Goal: Task Accomplishment & Management: Manage account settings

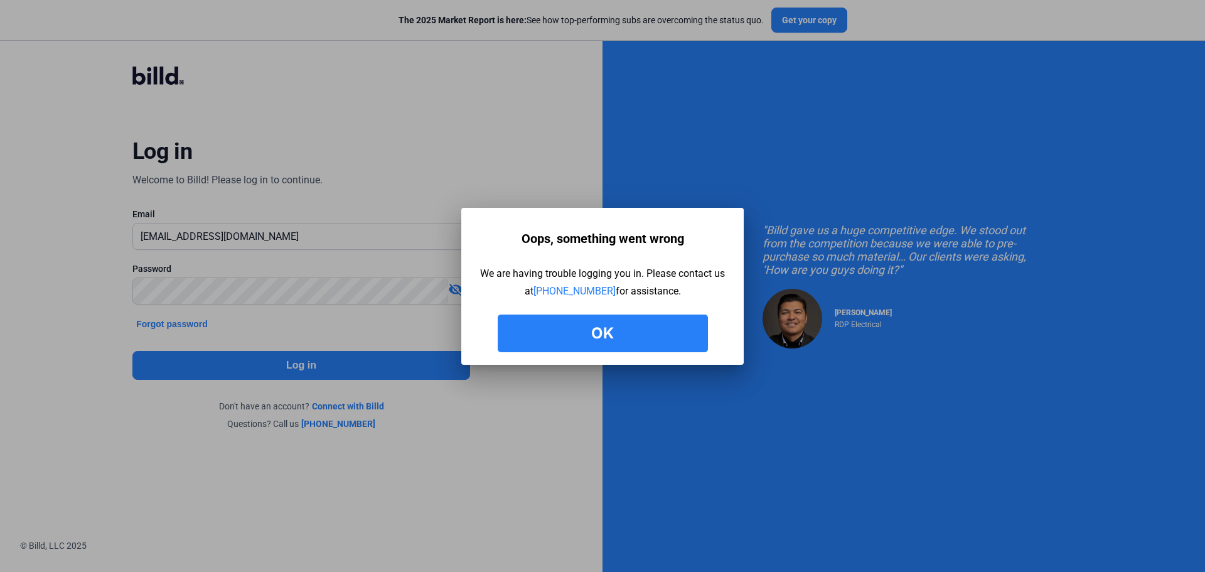
click at [658, 334] on button "Ok" at bounding box center [603, 333] width 210 height 38
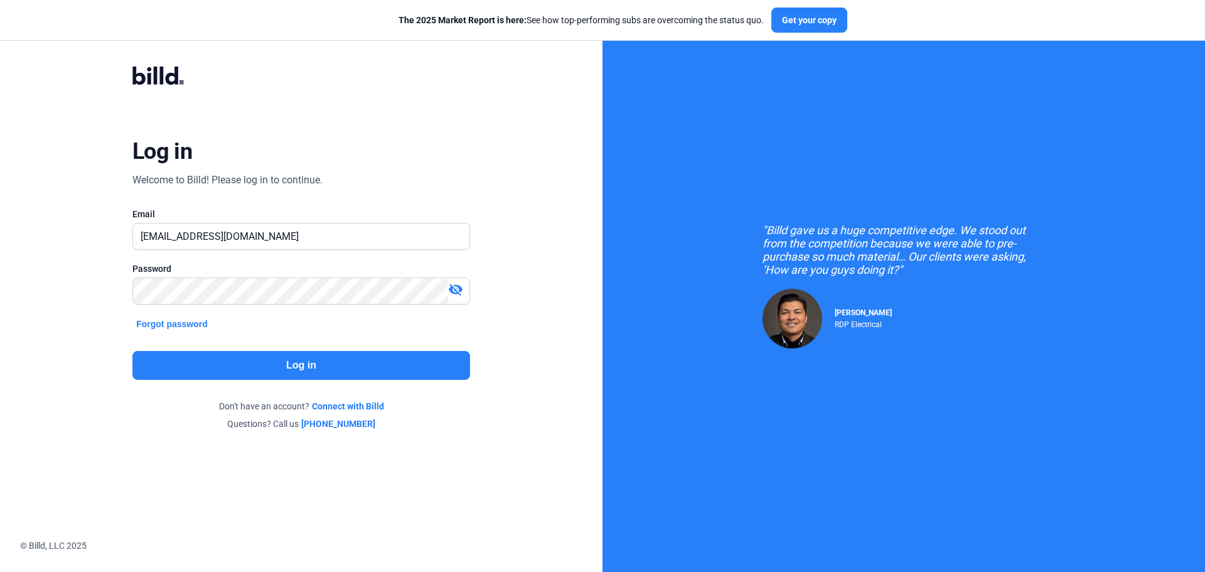
click at [198, 325] on button "Forgot password" at bounding box center [171, 324] width 79 height 14
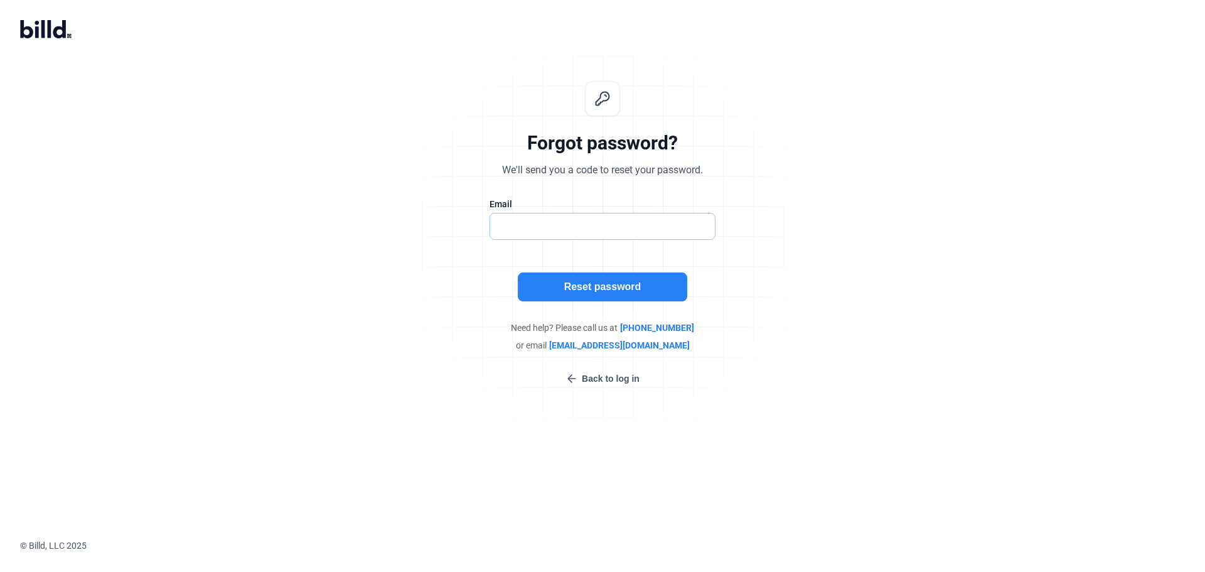
click at [607, 231] on input "text" at bounding box center [602, 226] width 225 height 26
type input "finance@equalizedproductions.com"
click at [600, 293] on button "Reset password" at bounding box center [602, 286] width 169 height 29
click at [563, 214] on input "text" at bounding box center [602, 226] width 225 height 26
type input "lkistler@equalizedproductions.com"
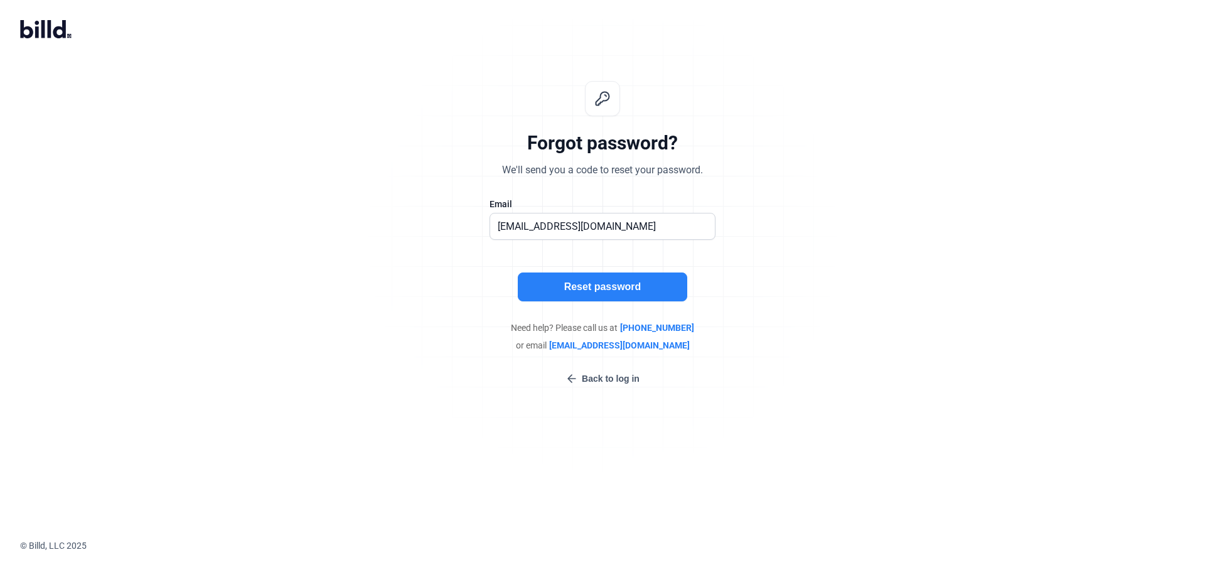
click at [580, 284] on button "Reset password" at bounding box center [602, 286] width 169 height 29
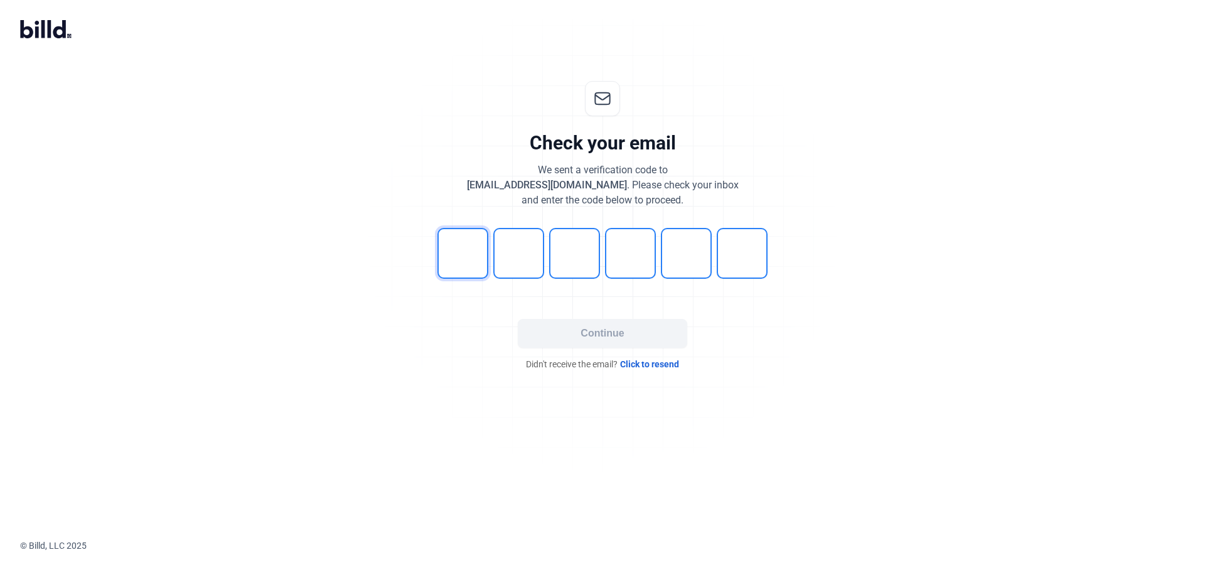
click at [486, 248] on input "tel" at bounding box center [462, 253] width 51 height 51
type input "4"
type input "3"
type input "6"
type input "3"
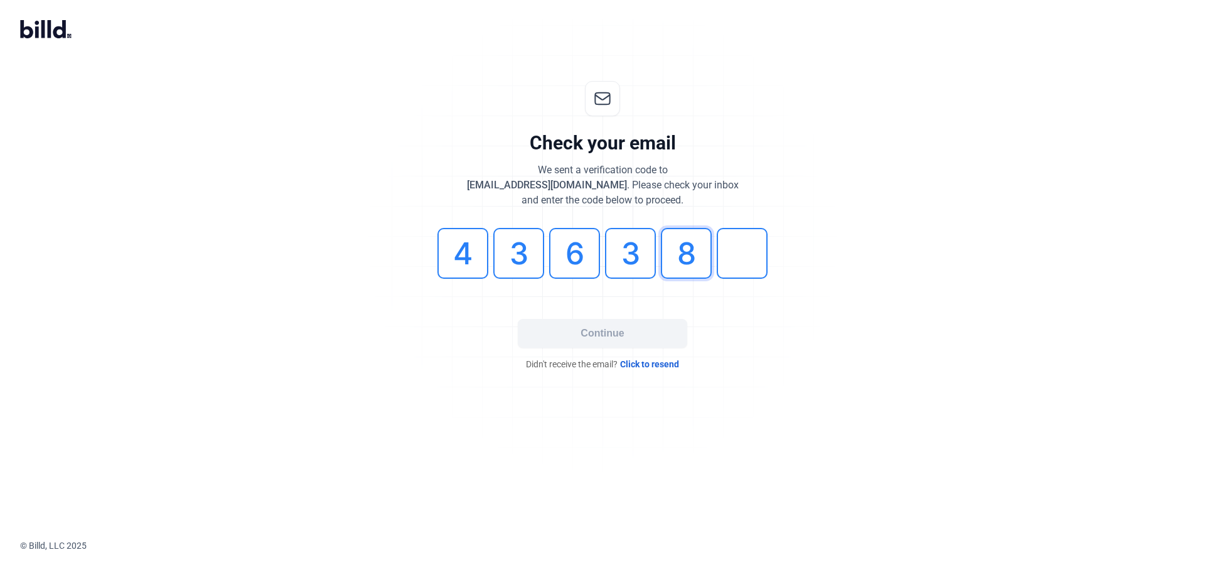
type input "8"
type input "0"
type input "6"
type input "3"
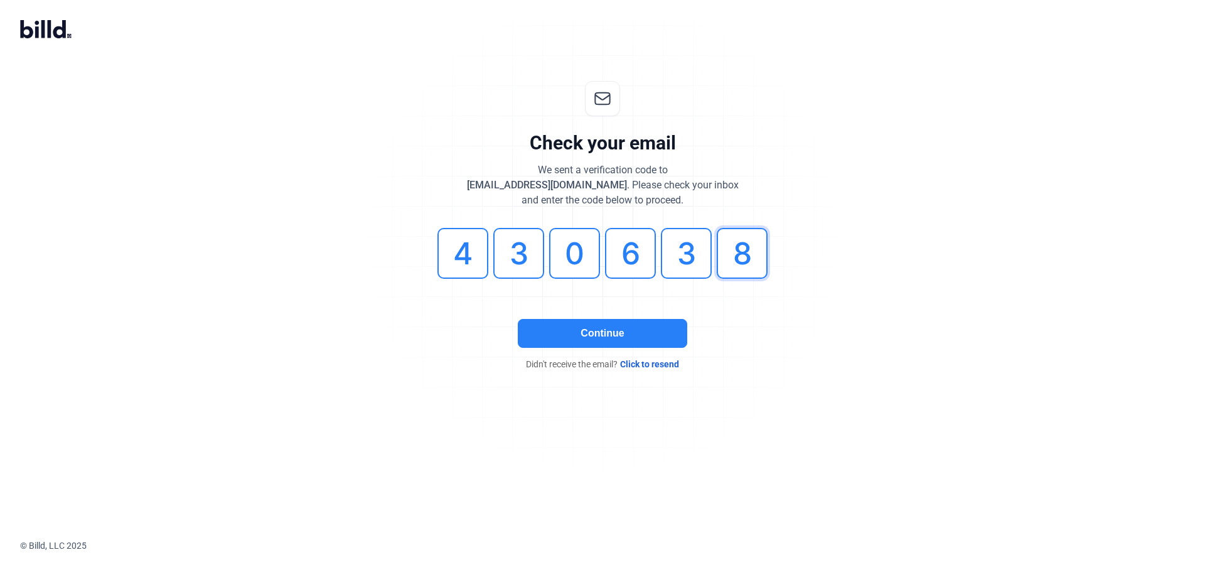
type input "8"
click at [616, 334] on button "Continue" at bounding box center [602, 333] width 169 height 29
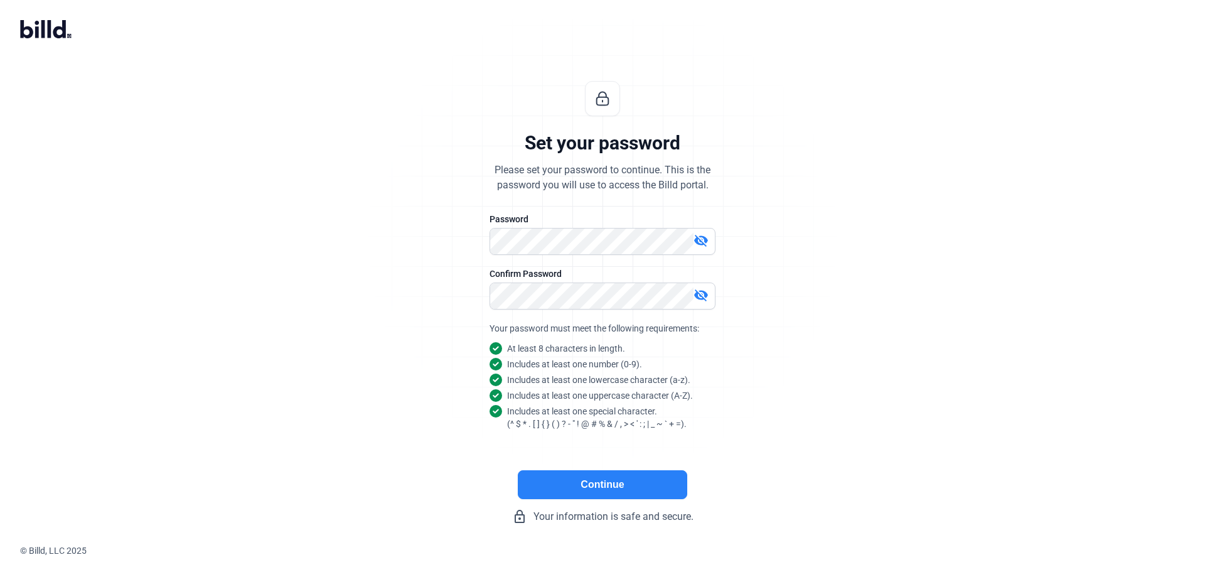
click at [700, 242] on mat-icon "visibility_off" at bounding box center [700, 240] width 15 height 15
click at [703, 300] on mat-icon "visibility_off" at bounding box center [700, 294] width 15 height 15
click at [609, 493] on button "Continue" at bounding box center [602, 484] width 169 height 29
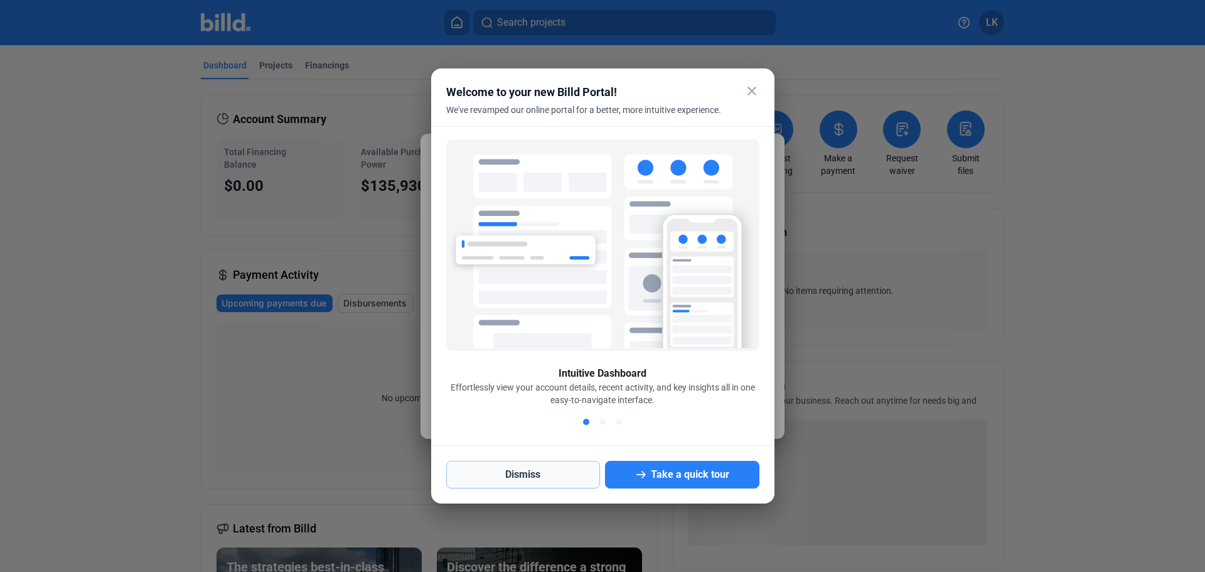
click at [523, 476] on button "Dismiss" at bounding box center [523, 475] width 154 height 28
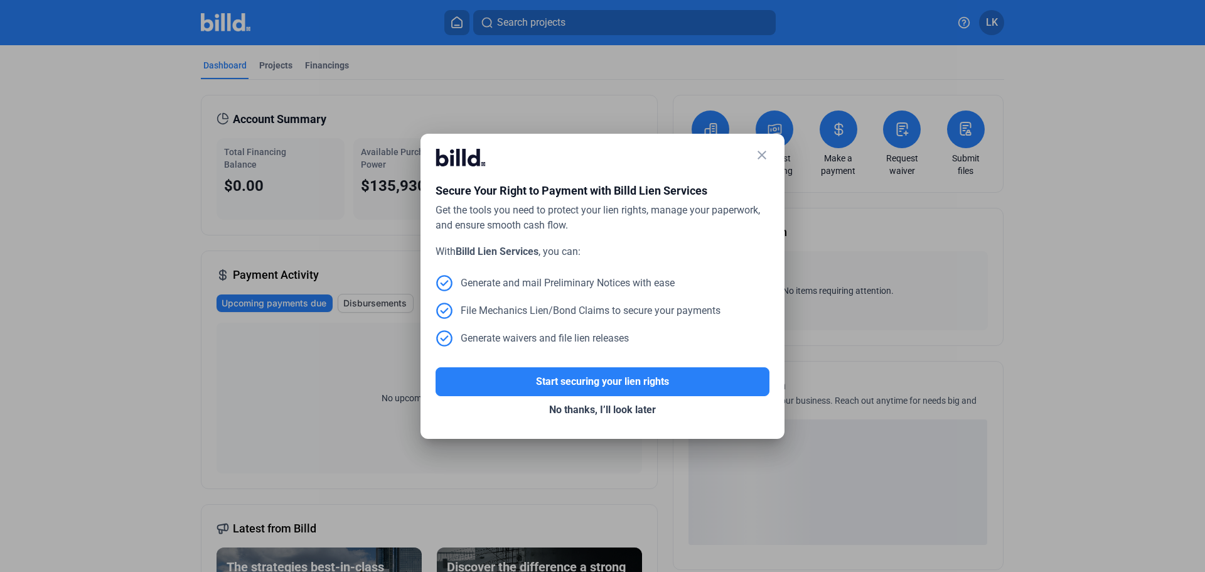
click at [761, 155] on mat-icon "close" at bounding box center [761, 154] width 15 height 15
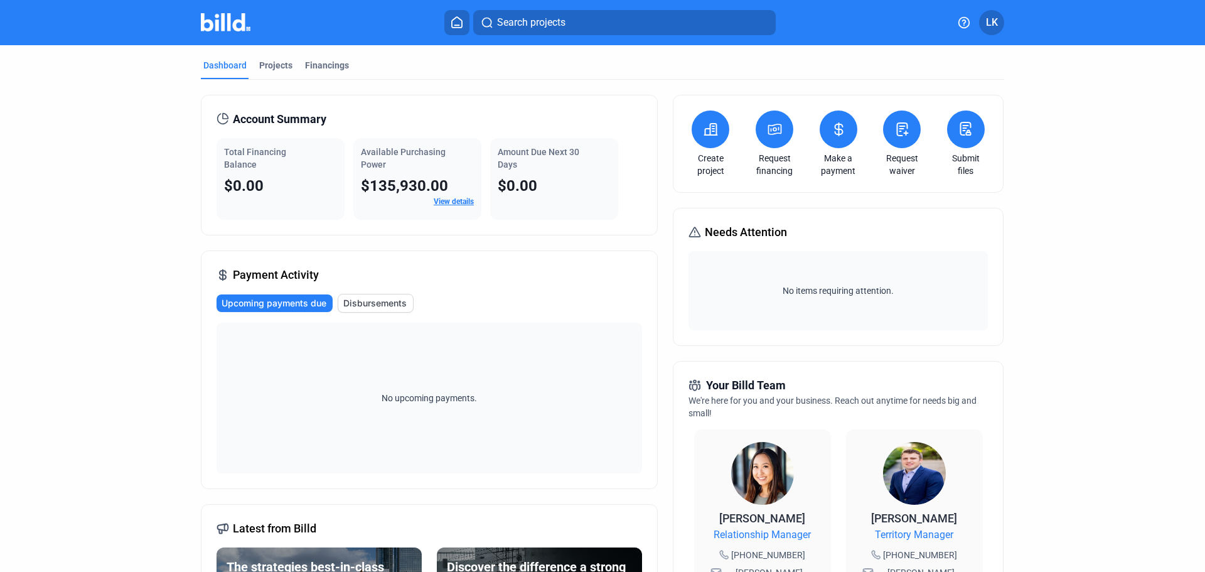
click at [456, 203] on link "View details" at bounding box center [454, 201] width 40 height 9
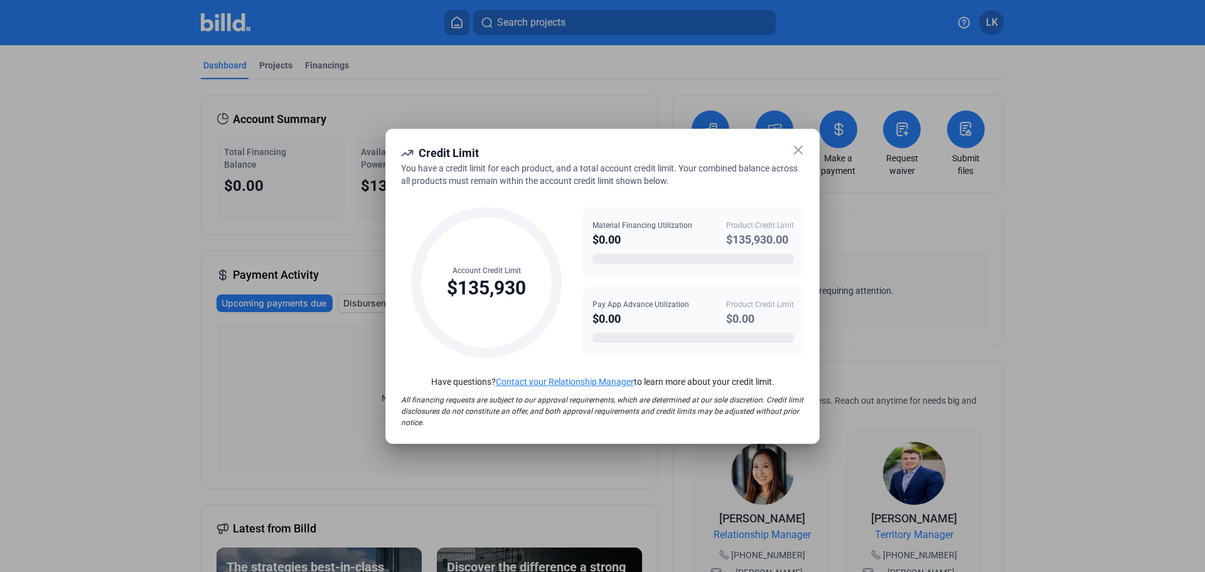
click at [801, 144] on icon at bounding box center [798, 149] width 15 height 15
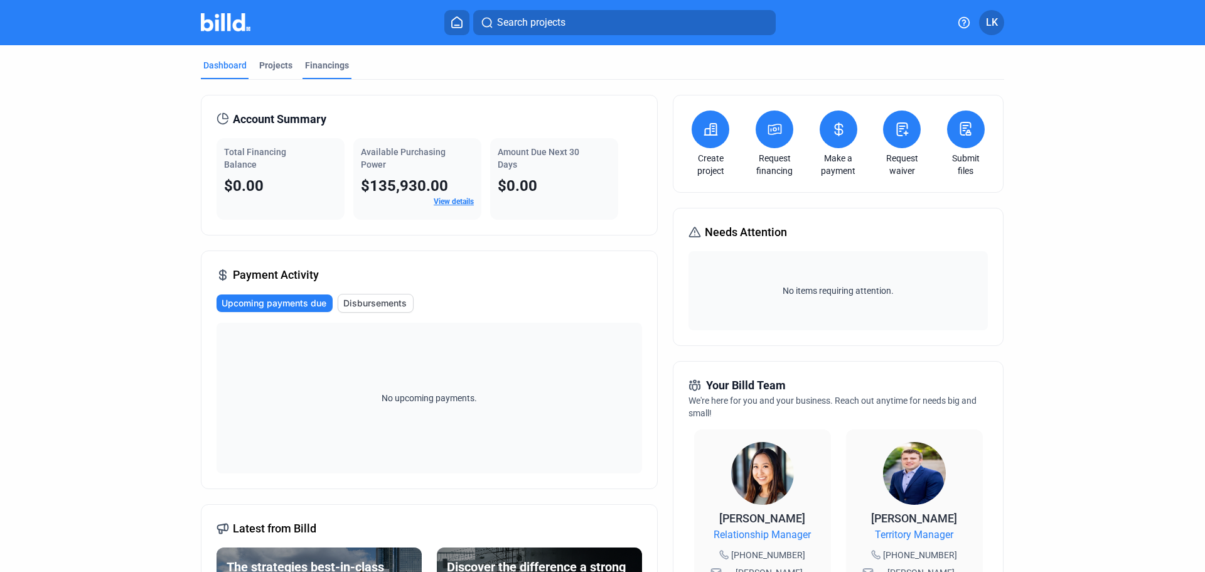
click at [303, 72] on div "Financings" at bounding box center [326, 69] width 49 height 20
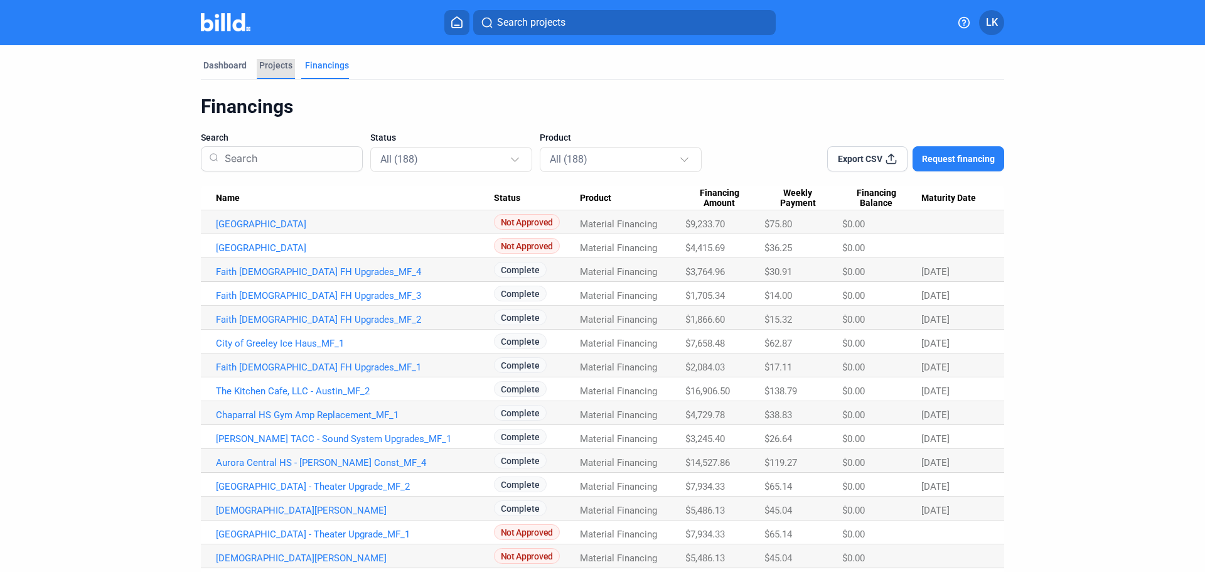
click at [259, 67] on div "Projects" at bounding box center [275, 65] width 33 height 13
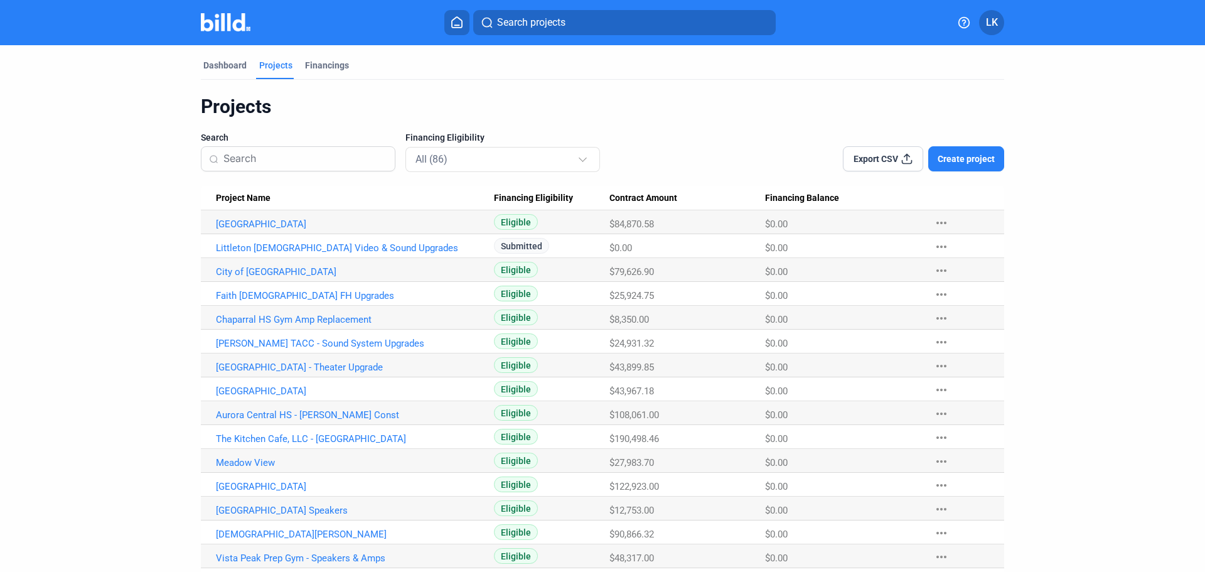
click at [985, 30] on button "LK" at bounding box center [991, 22] width 25 height 25
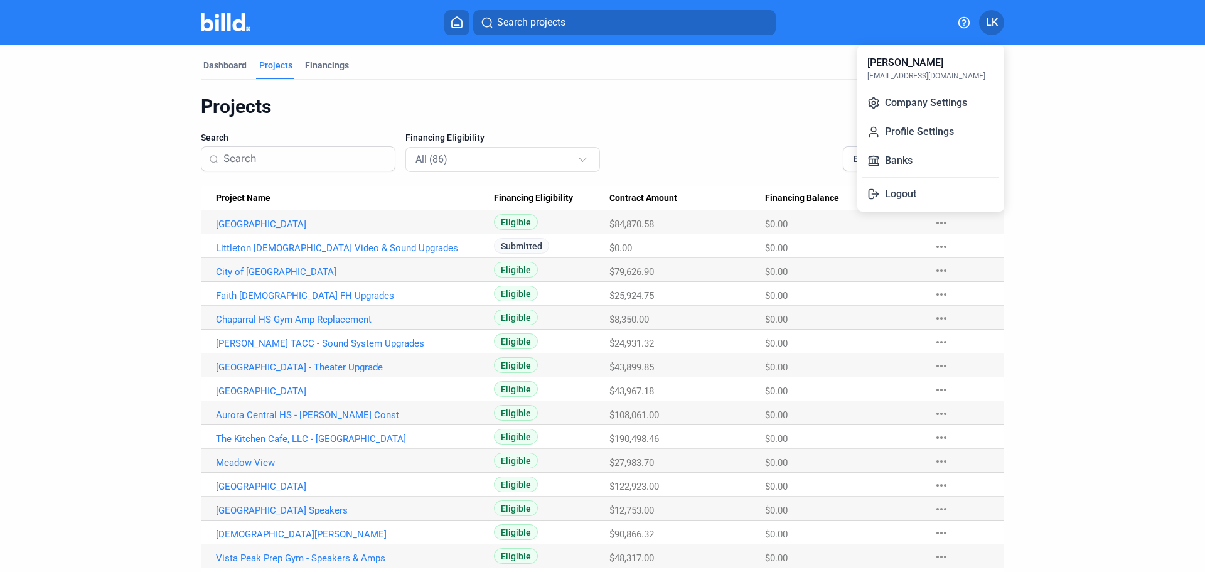
click at [460, 29] on div at bounding box center [602, 286] width 1205 height 572
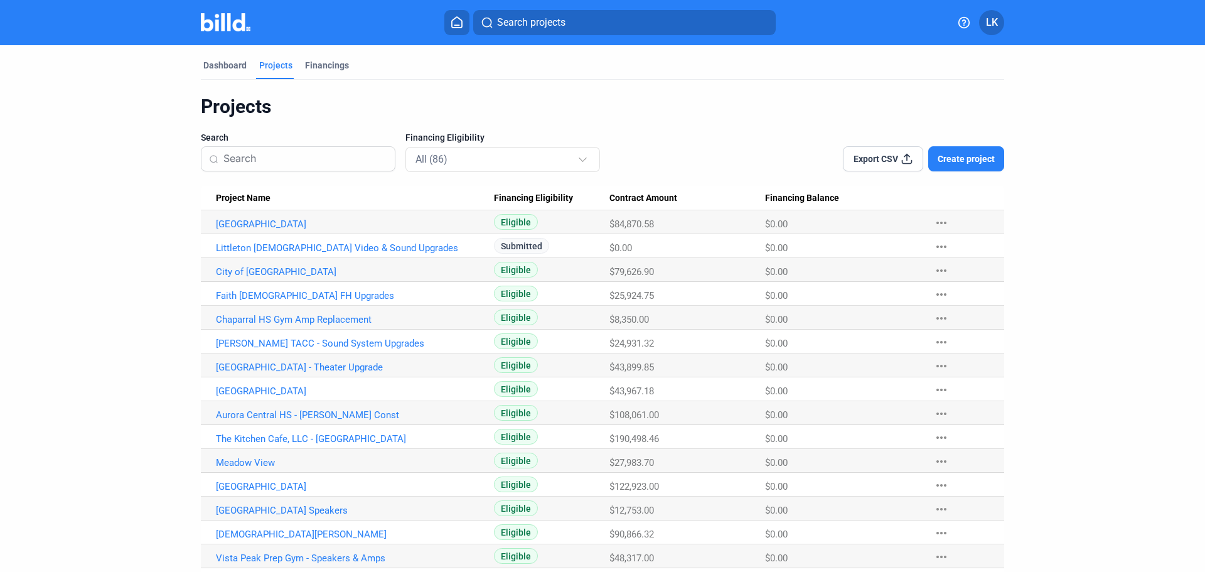
click at [225, 65] on div "Dashboard" at bounding box center [224, 65] width 43 height 13
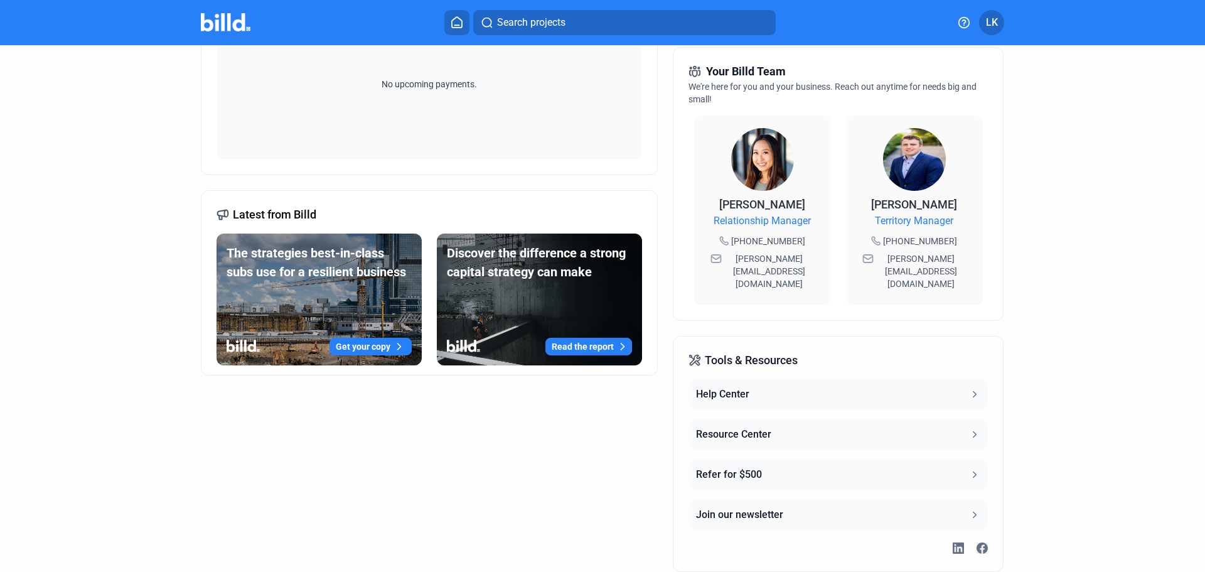
scroll to position [335, 0]
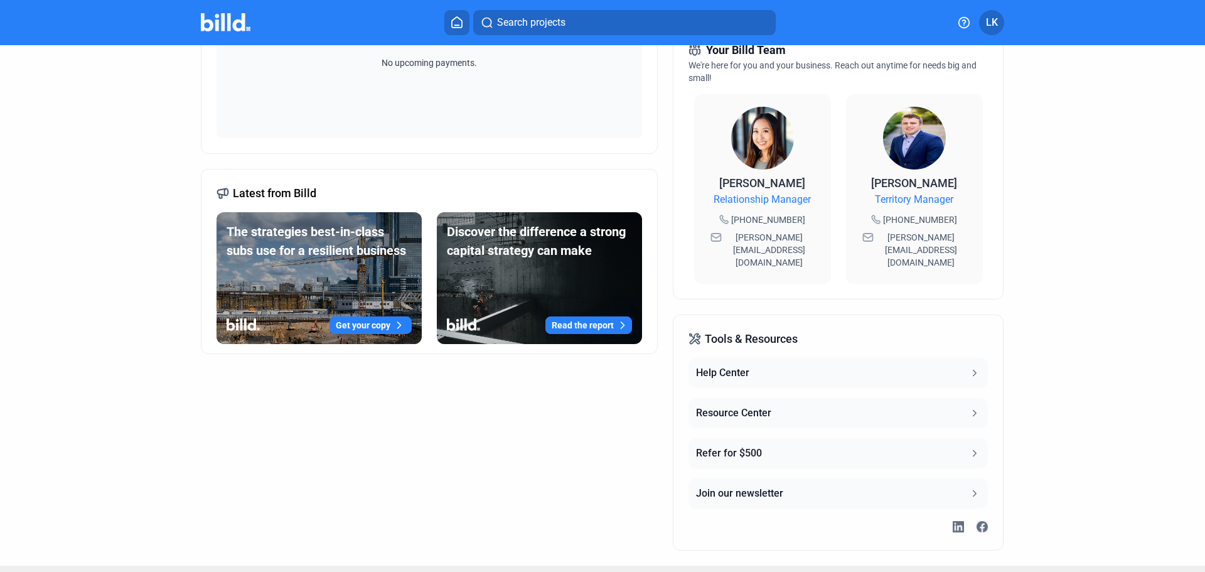
click at [952, 398] on button "Resource Center" at bounding box center [837, 413] width 299 height 30
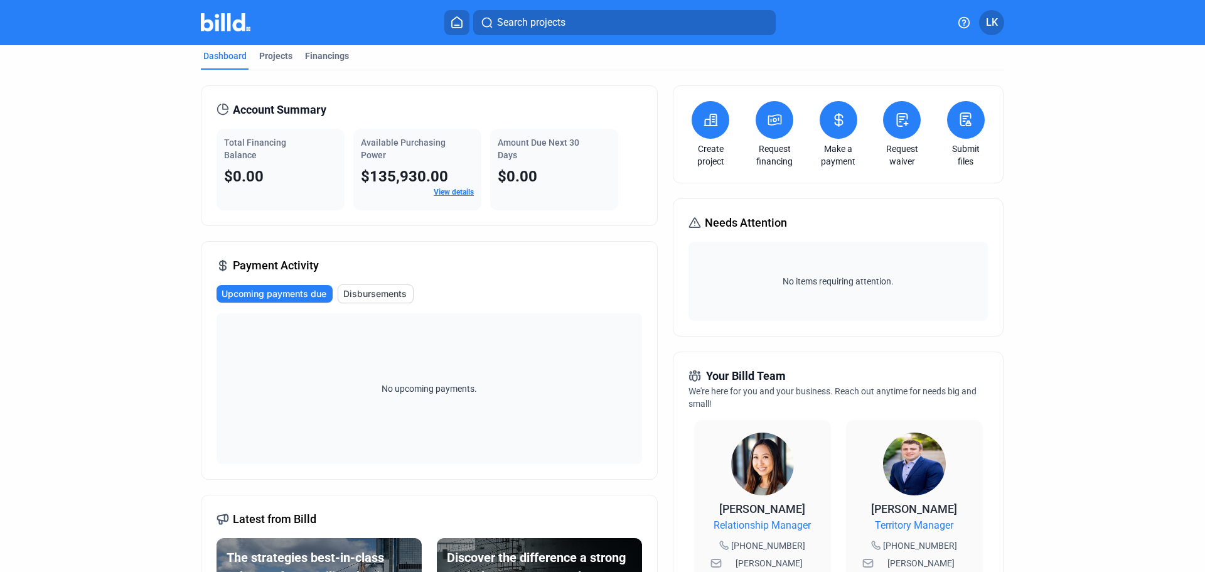
scroll to position [0, 0]
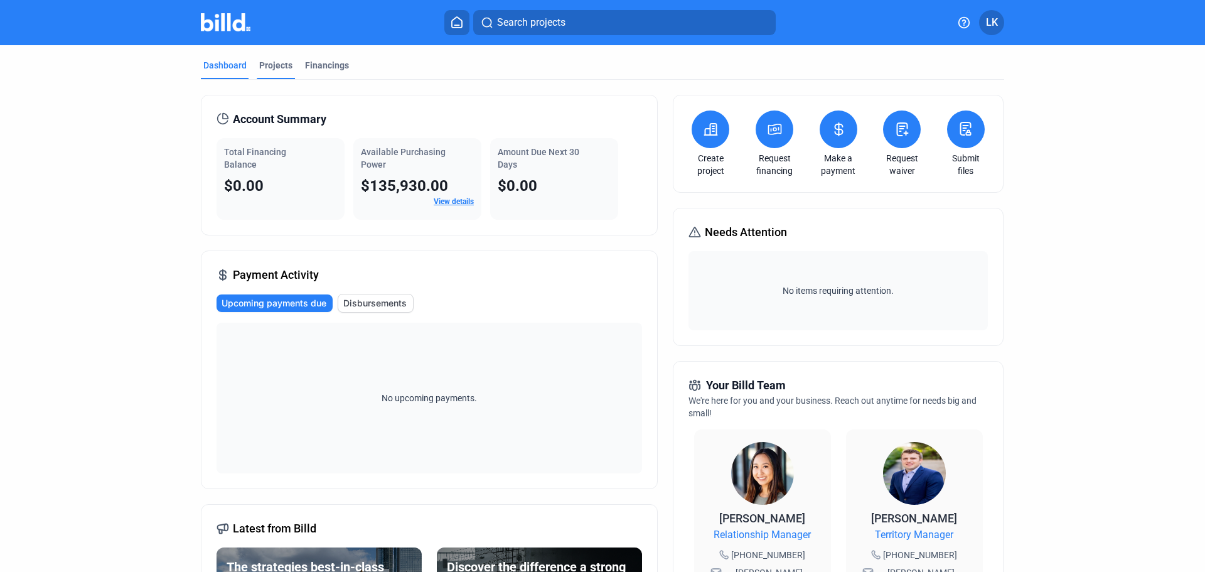
click at [277, 65] on div "Projects" at bounding box center [275, 65] width 33 height 13
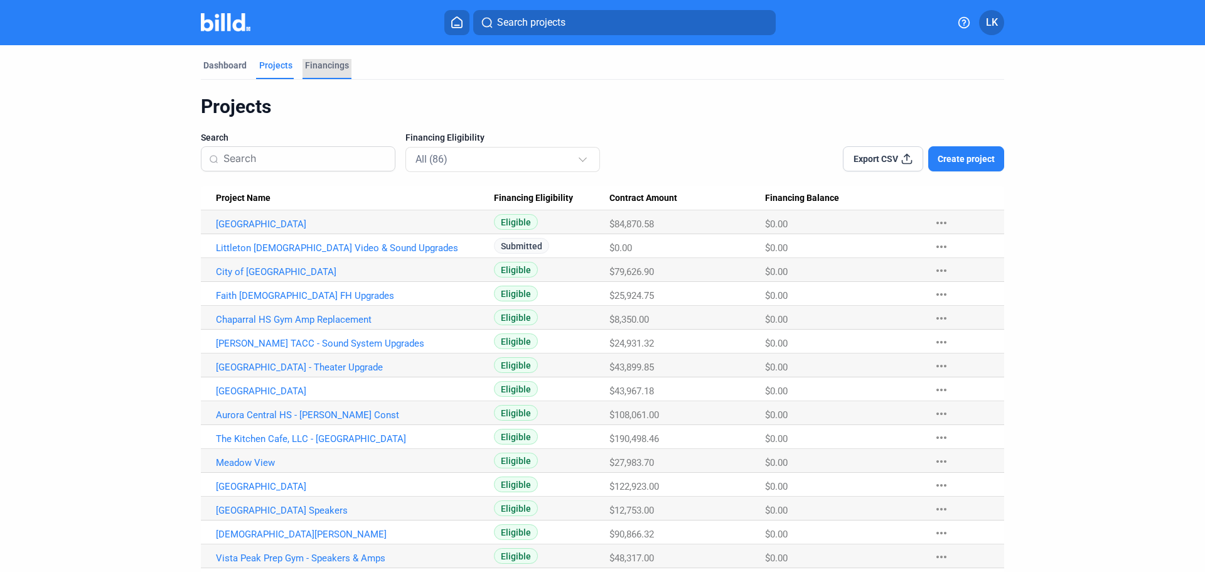
click at [336, 67] on div "Financings" at bounding box center [327, 65] width 44 height 13
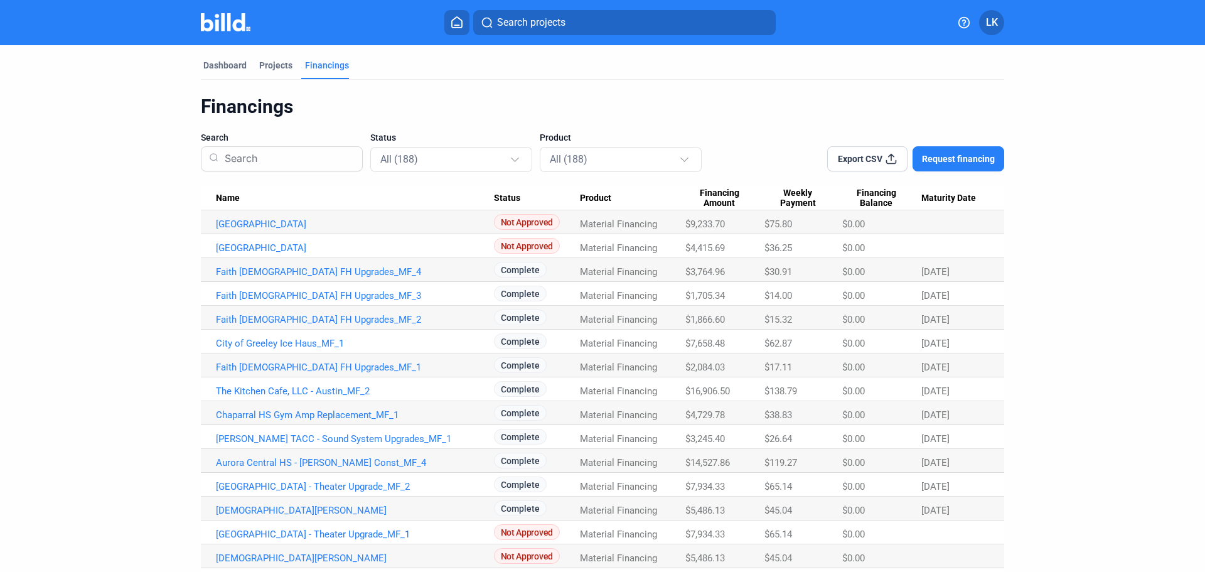
click at [968, 20] on icon at bounding box center [963, 22] width 13 height 13
click at [230, 60] on div at bounding box center [602, 286] width 1205 height 572
click at [230, 60] on div "Dashboard" at bounding box center [224, 65] width 43 height 13
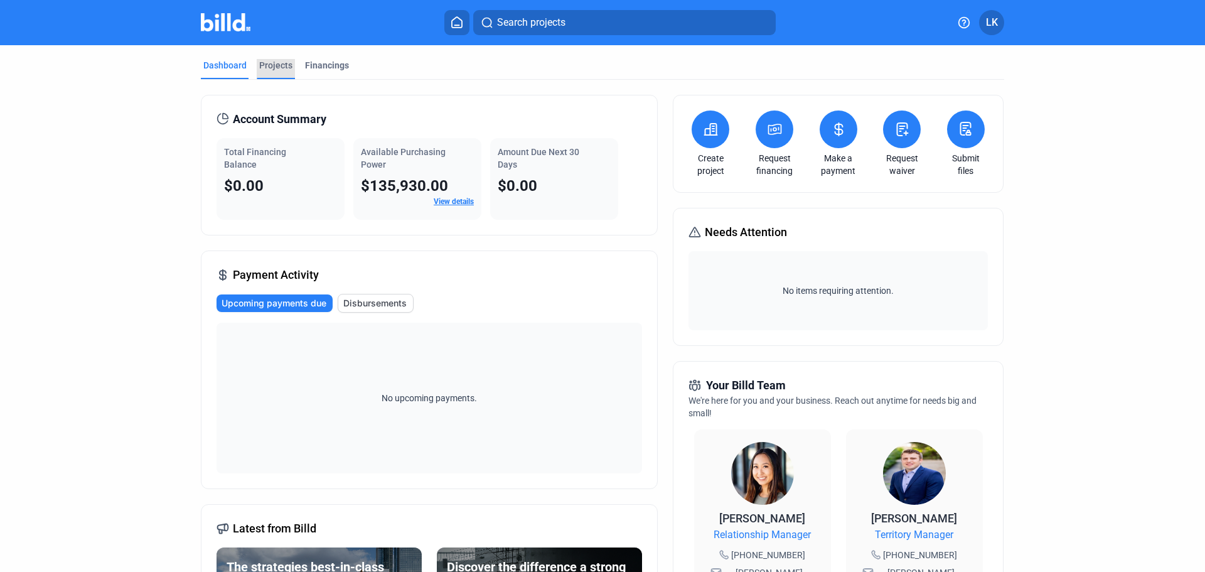
click at [285, 68] on div "Projects" at bounding box center [275, 65] width 33 height 13
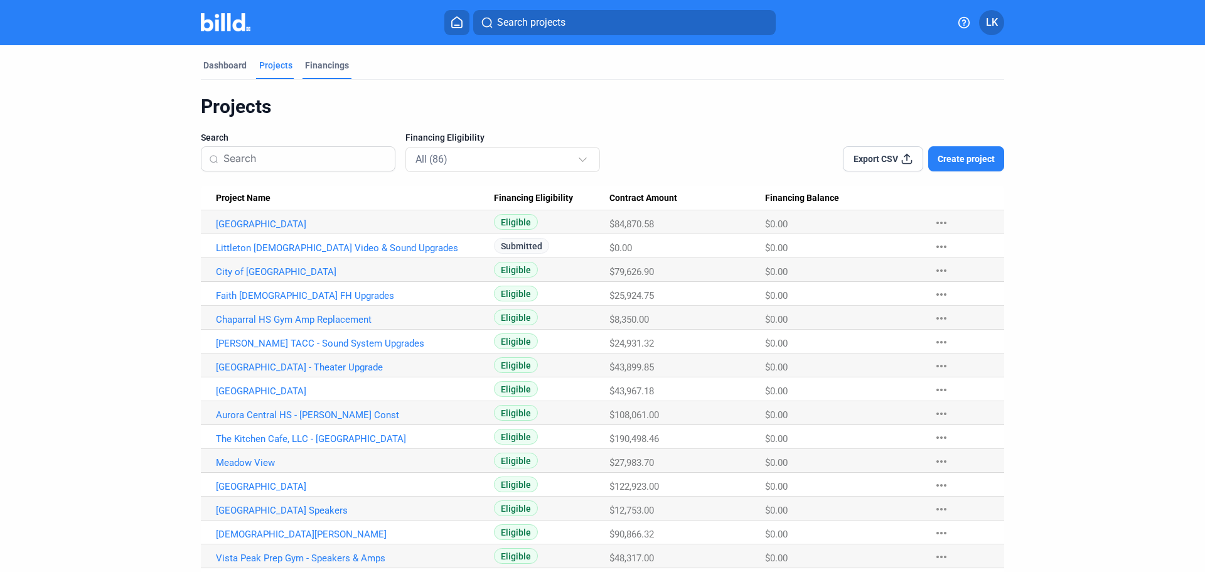
click at [315, 69] on div "Financings" at bounding box center [327, 65] width 44 height 13
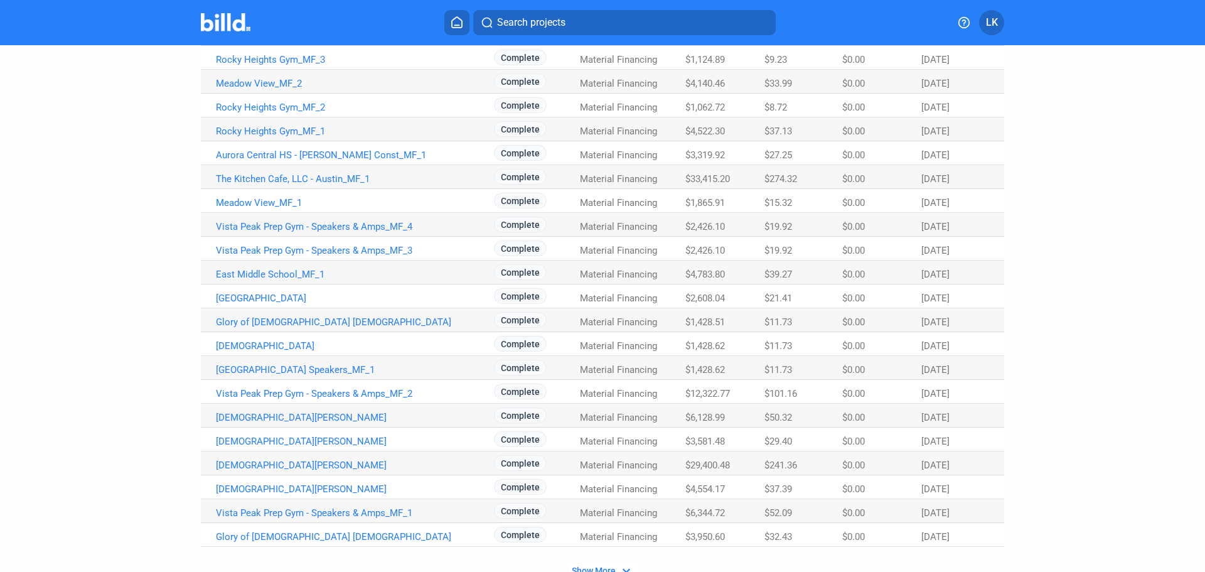
scroll to position [656, 0]
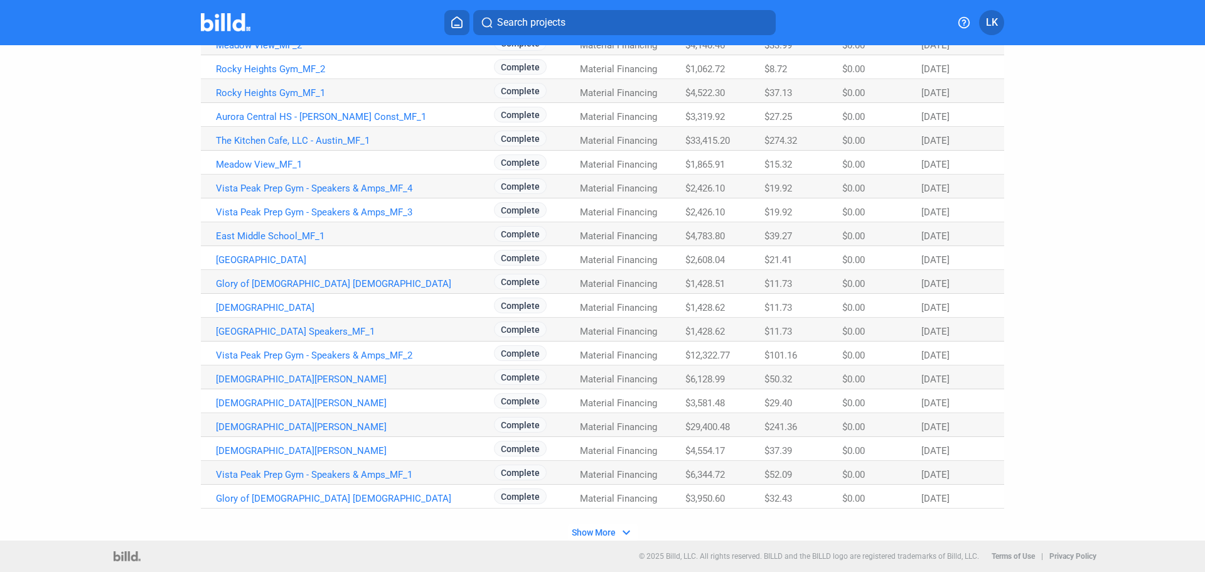
click at [625, 532] on mat-icon "expand_more" at bounding box center [626, 532] width 15 height 15
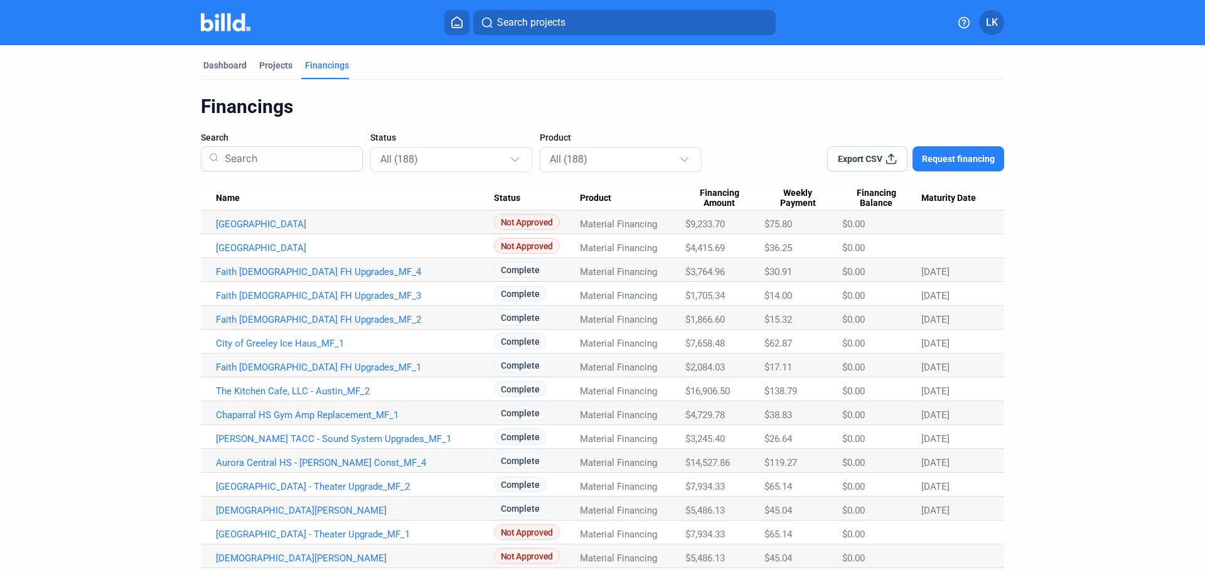
scroll to position [63, 0]
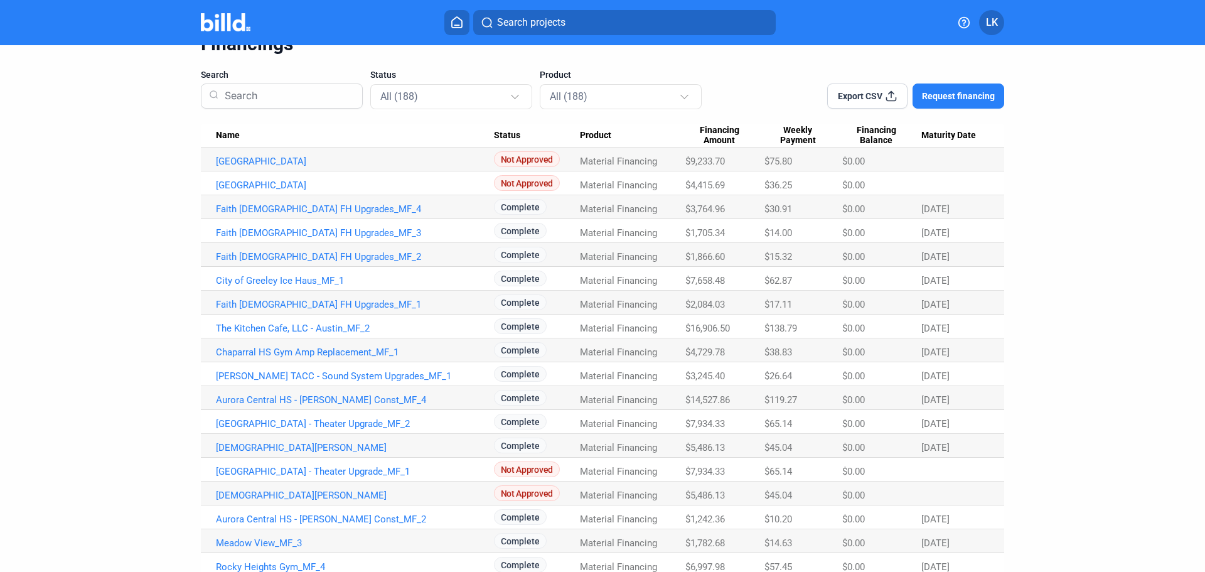
drag, startPoint x: 804, startPoint y: 449, endPoint x: 761, endPoint y: 435, distance: 44.8
click at [761, 435] on tr "St. Peter Catholic Church_MF_6 Complete Material Financing $5,486.13 $45.04 $0.…" at bounding box center [602, 446] width 803 height 24
drag, startPoint x: 814, startPoint y: 327, endPoint x: 737, endPoint y: 203, distance: 145.4
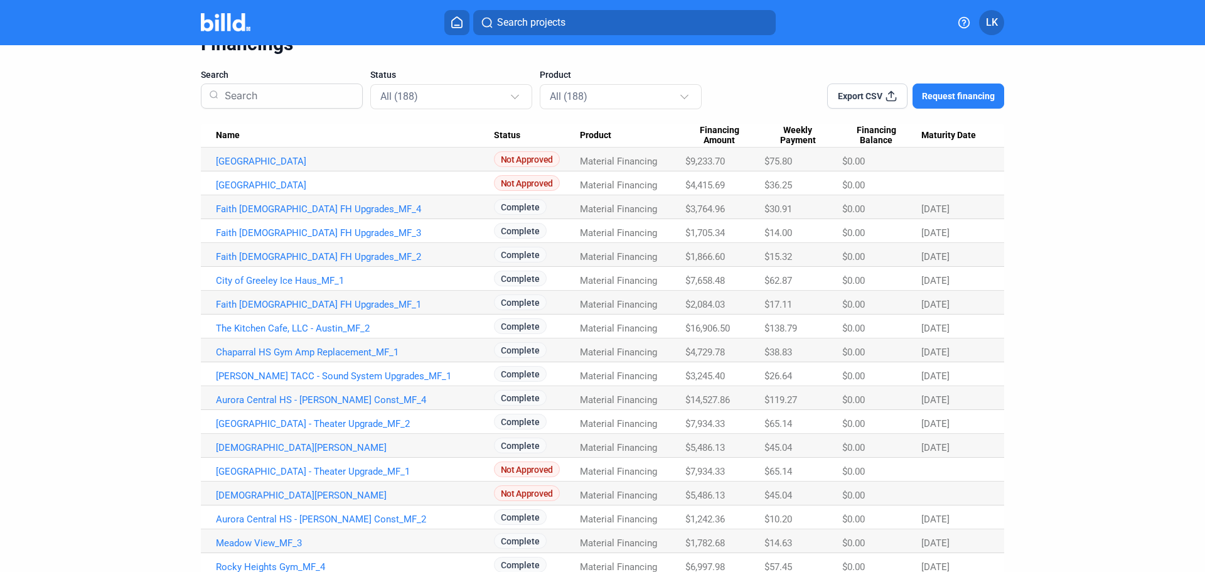
click at [872, 93] on span "Export CSV" at bounding box center [860, 96] width 45 height 13
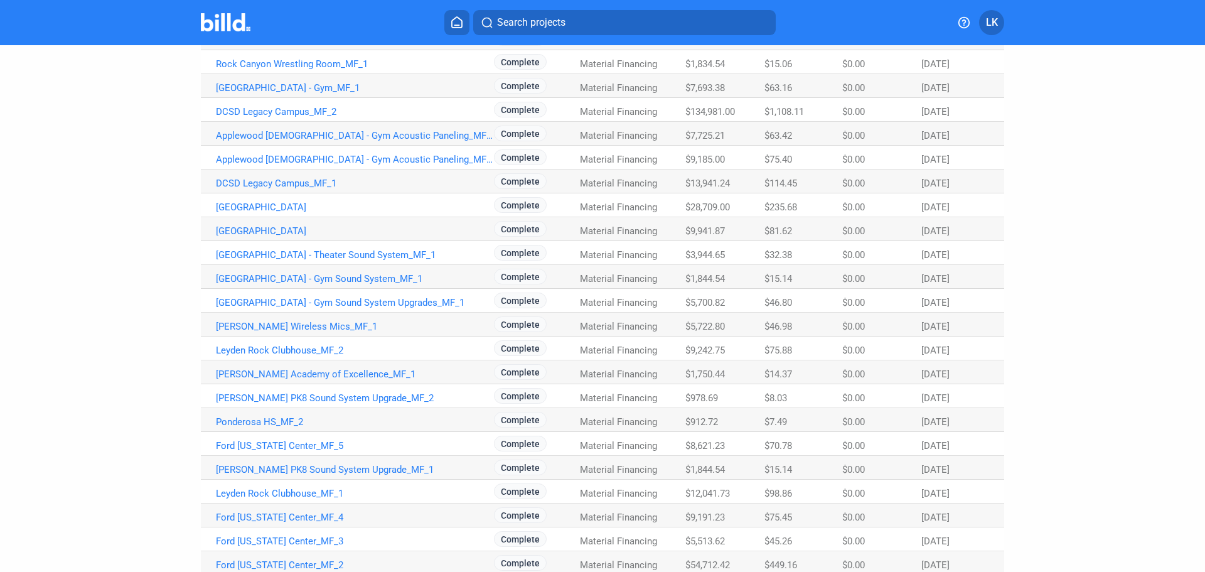
scroll to position [1609, 0]
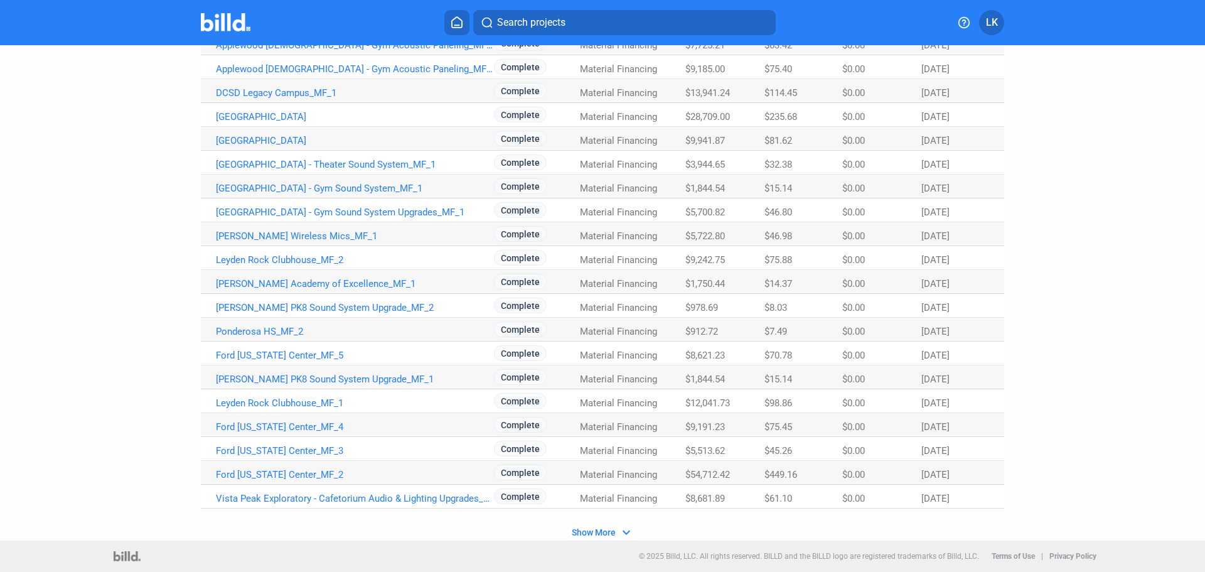
click at [594, 531] on span "Show More" at bounding box center [594, 532] width 44 height 10
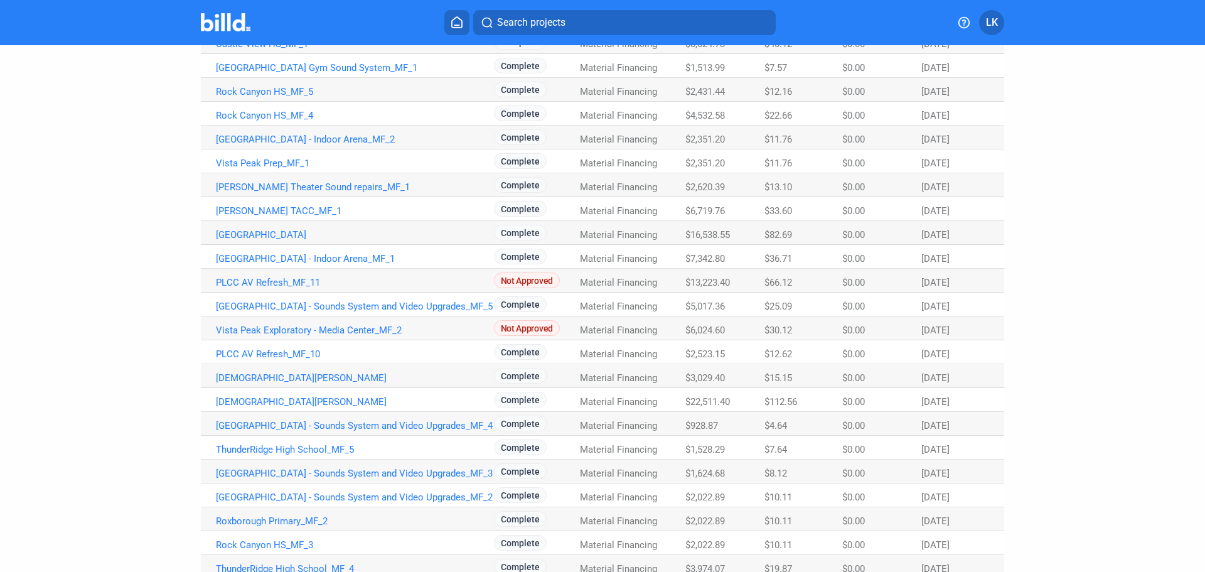
scroll to position [2563, 0]
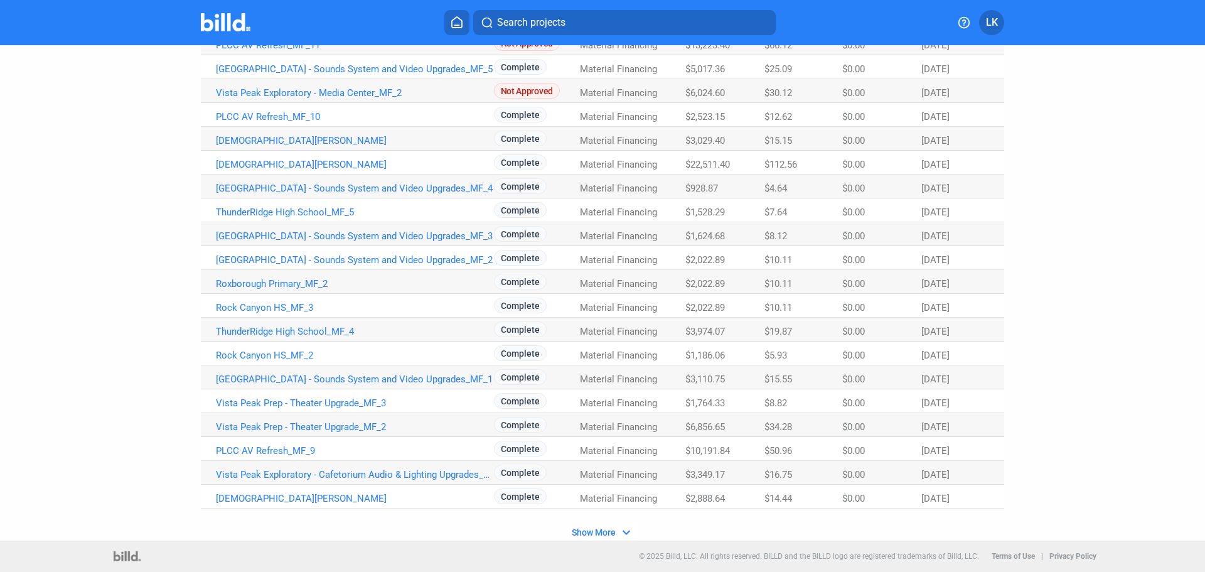
click at [605, 535] on span "Show More" at bounding box center [594, 532] width 44 height 10
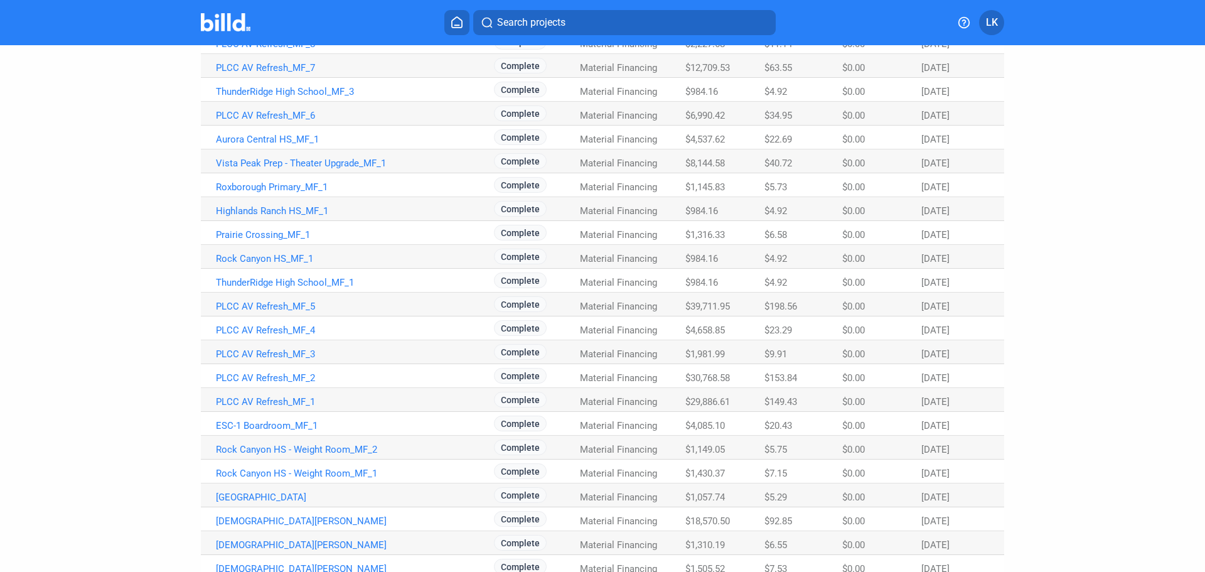
scroll to position [3517, 0]
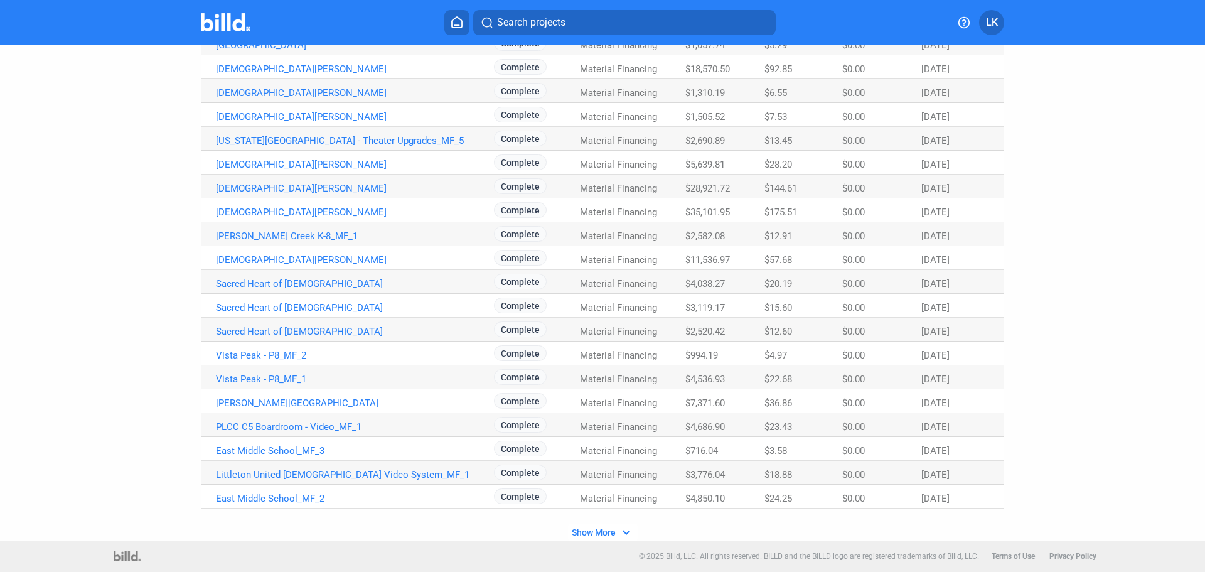
click at [619, 530] on mat-icon "expand_more" at bounding box center [626, 532] width 15 height 15
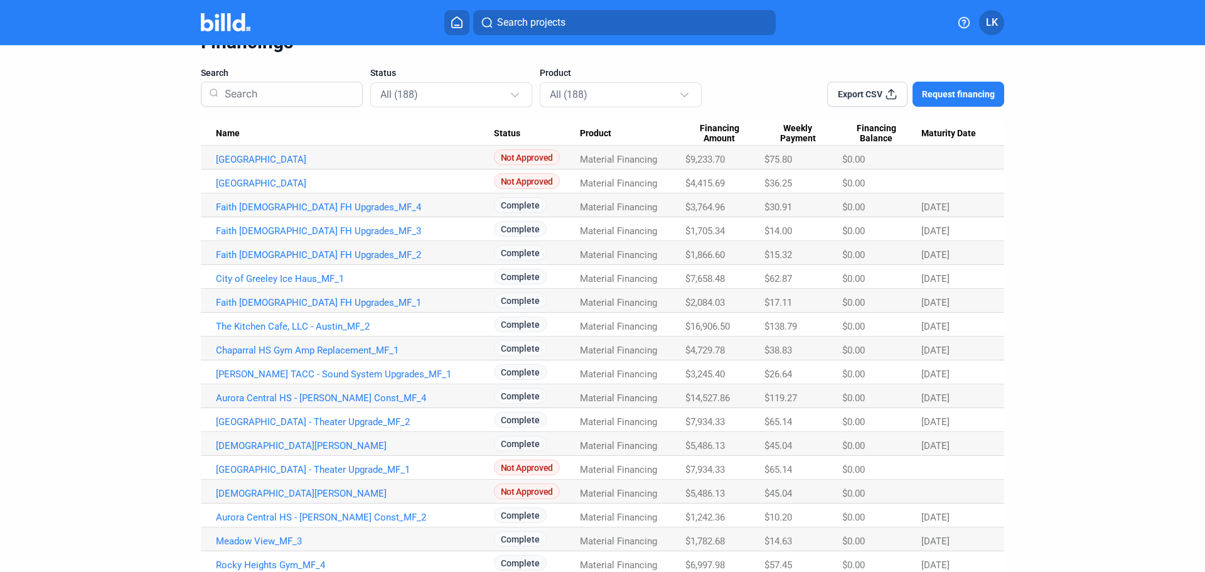
scroll to position [0, 0]
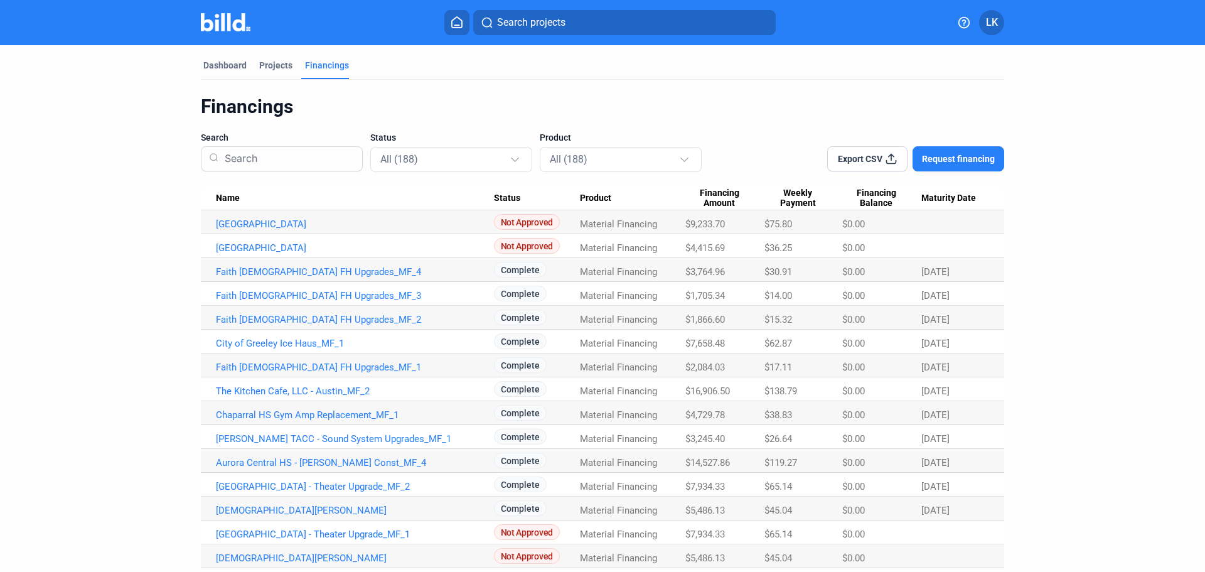
click at [870, 158] on span "Export CSV" at bounding box center [860, 158] width 45 height 13
